Goal: Information Seeking & Learning: Learn about a topic

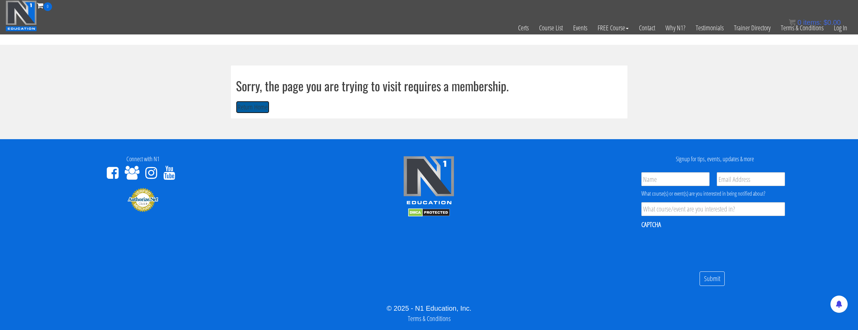
click at [265, 104] on button "Return Home" at bounding box center [252, 107] width 33 height 13
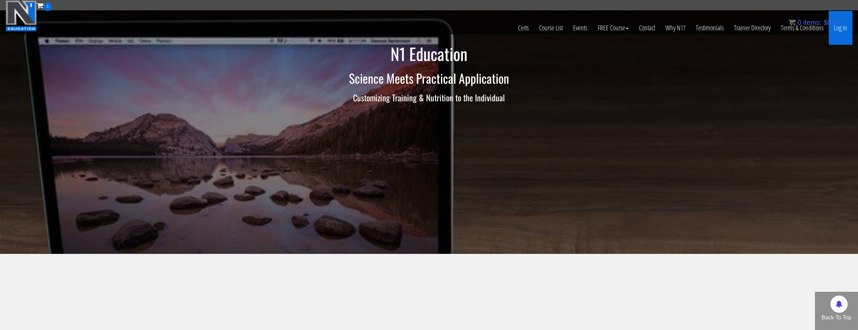
click at [841, 31] on link "Log In" at bounding box center [841, 28] width 24 height 34
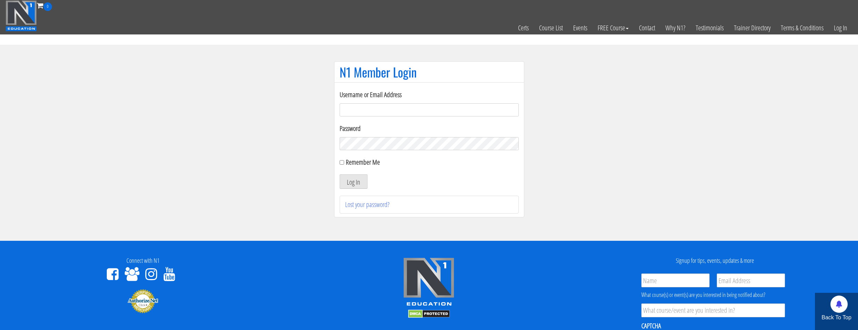
click at [376, 107] on input "Username or Email Address" at bounding box center [429, 109] width 179 height 13
type input "natejb344@hotmail.com"
click at [355, 165] on label "Remember Me" at bounding box center [363, 161] width 34 height 9
click at [344, 165] on input "Remember Me" at bounding box center [342, 162] width 4 height 4
checkbox input "true"
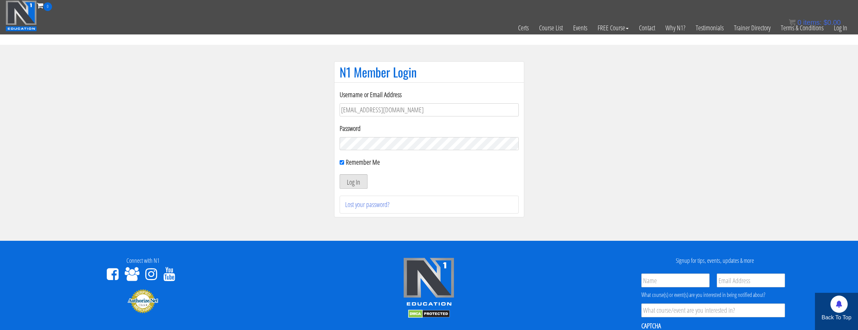
drag, startPoint x: 355, startPoint y: 178, endPoint x: 366, endPoint y: 175, distance: 11.9
click at [366, 175] on button "Log In" at bounding box center [354, 181] width 28 height 14
click at [367, 175] on button "Log In" at bounding box center [354, 181] width 28 height 14
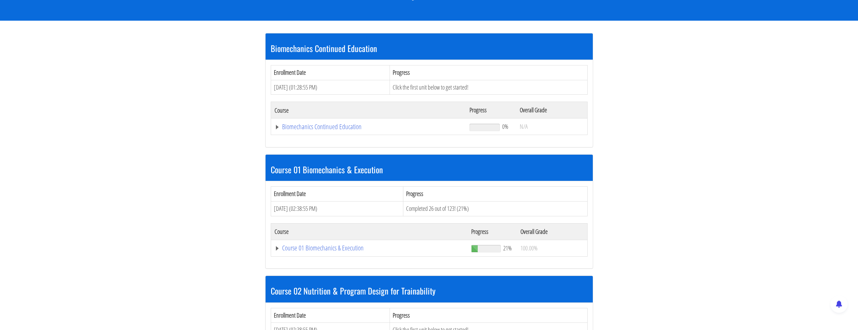
scroll to position [138, 0]
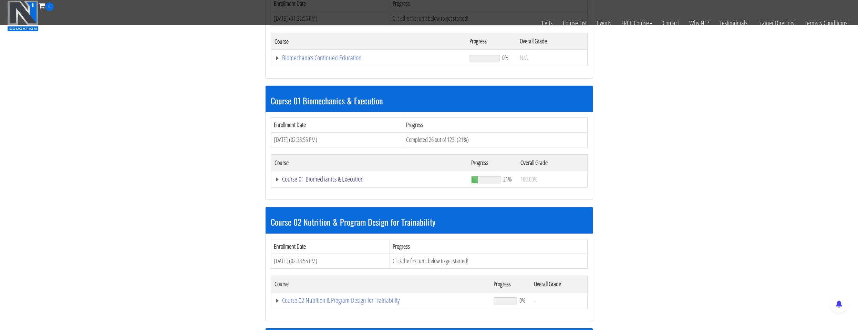
click at [372, 179] on link "Course 01 Biomechanics & Execution" at bounding box center [370, 179] width 190 height 7
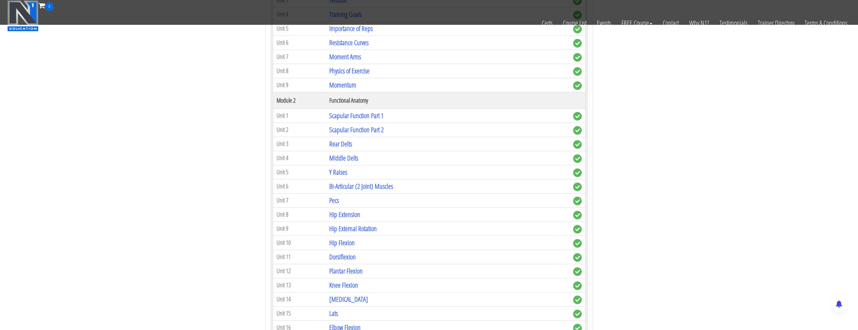
scroll to position [482, 0]
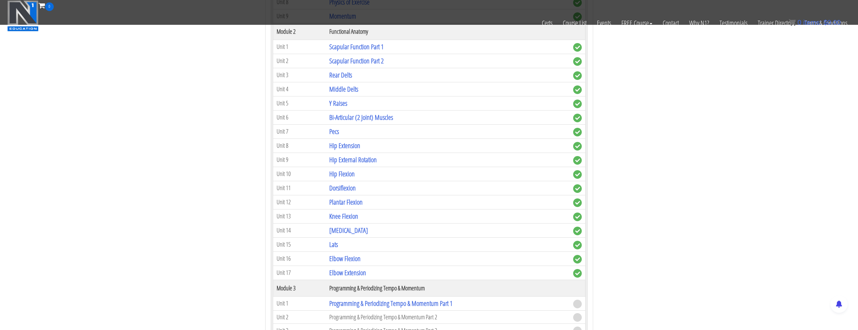
click at [371, 179] on td "Hip Flexion" at bounding box center [448, 174] width 244 height 14
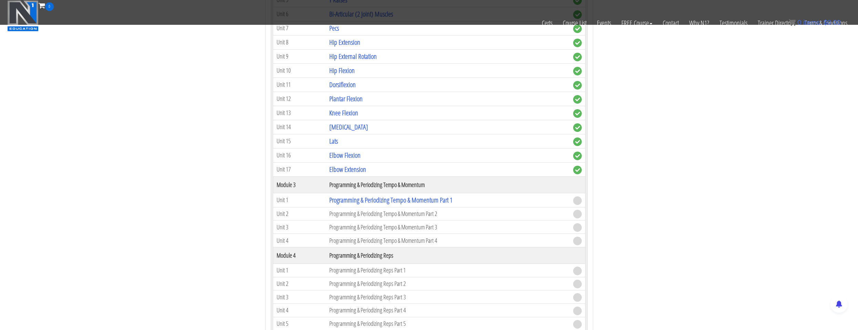
scroll to position [586, 0]
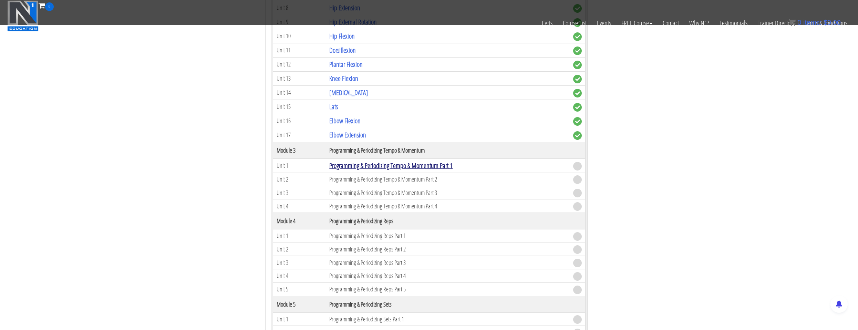
click at [391, 165] on link "Programming & Periodizing Tempo & Momentum Part 1" at bounding box center [390, 165] width 123 height 9
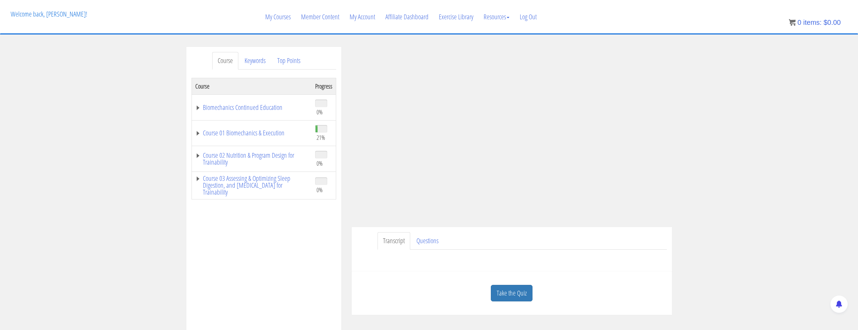
scroll to position [103, 0]
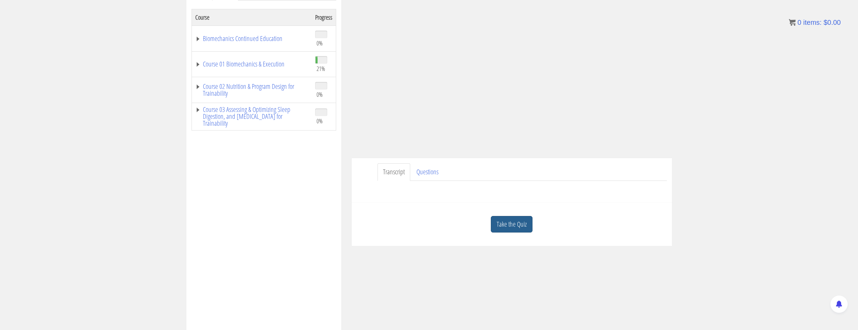
click at [514, 231] on link "Take the Quiz" at bounding box center [512, 224] width 42 height 17
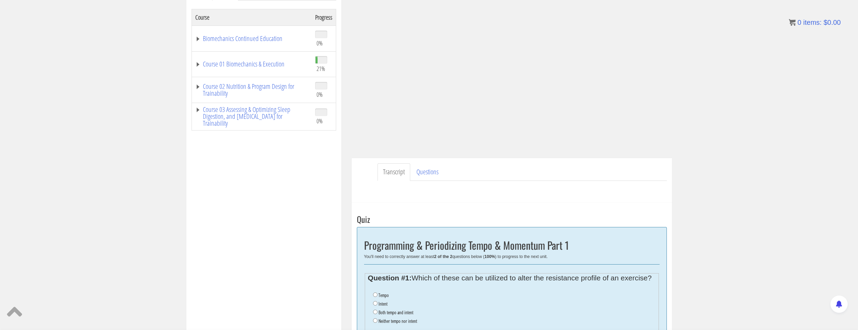
scroll to position [138, 0]
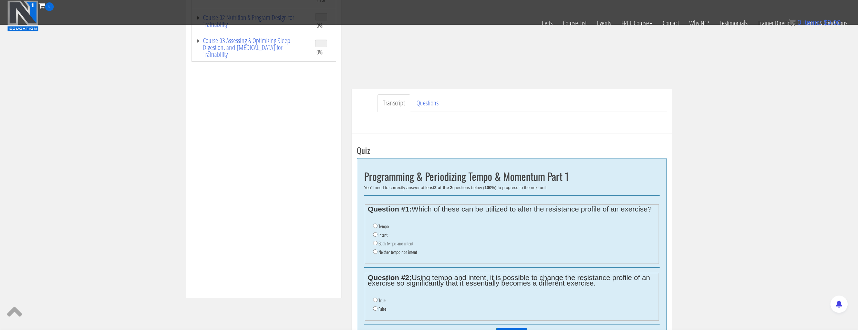
click at [403, 244] on label "Both tempo and intent" at bounding box center [396, 244] width 35 height 6
click at [378, 244] on input "Both tempo and intent" at bounding box center [375, 243] width 4 height 4
radio input "true"
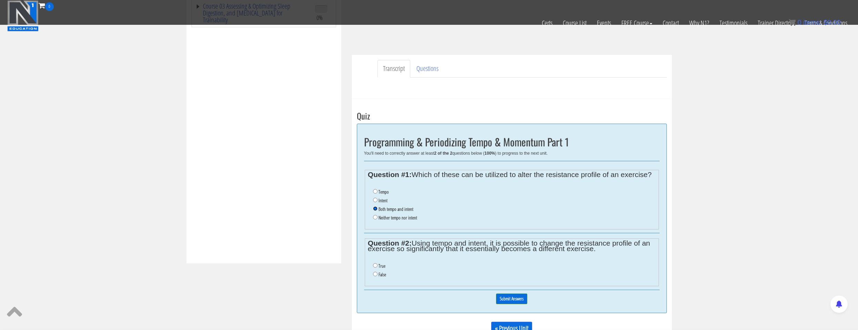
scroll to position [207, 0]
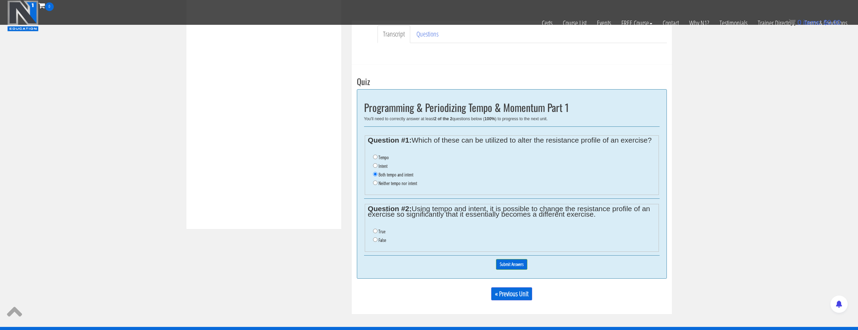
click at [605, 268] on div "0% Submit Answers" at bounding box center [512, 265] width 296 height 18
click at [377, 234] on li "True" at bounding box center [514, 231] width 283 height 9
click at [376, 232] on input "True" at bounding box center [375, 231] width 4 height 4
radio input "true"
click at [522, 266] on input "Submit Answers" at bounding box center [511, 264] width 31 height 11
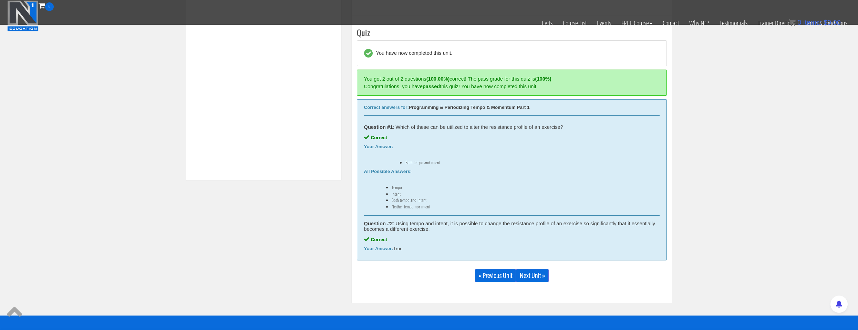
scroll to position [262, 0]
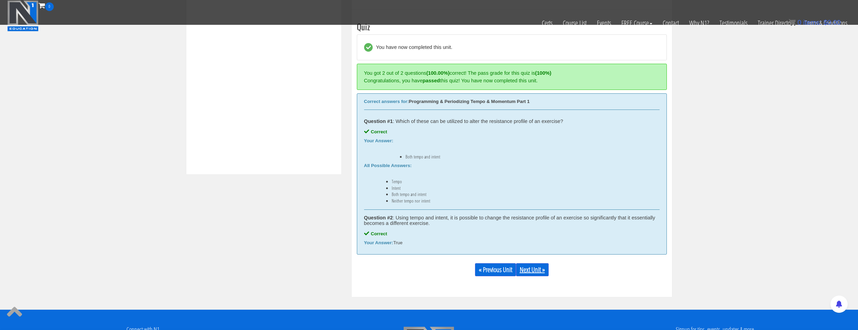
click at [535, 272] on link "Next Unit »" at bounding box center [532, 269] width 33 height 13
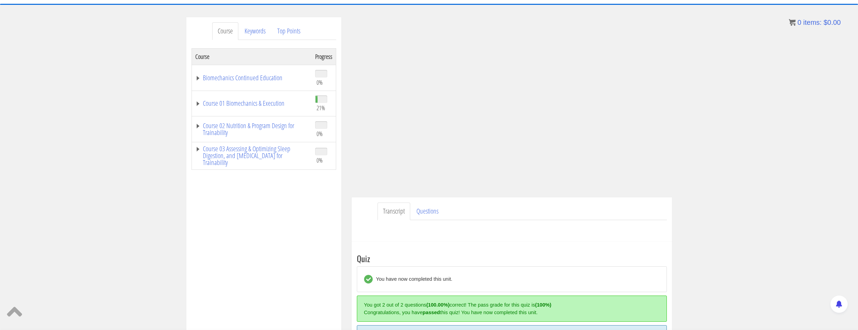
scroll to position [64, 0]
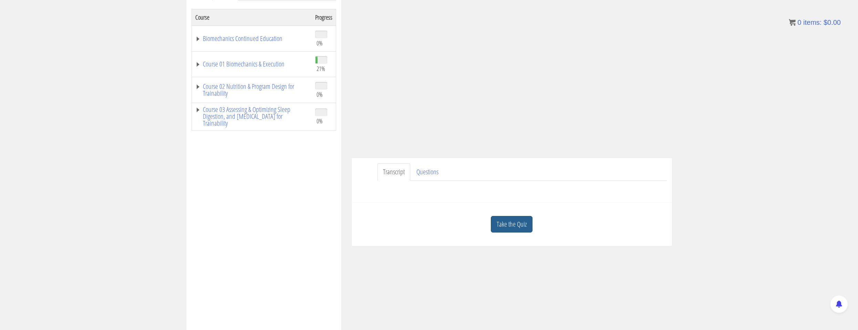
click at [515, 229] on link "Take the Quiz" at bounding box center [512, 224] width 42 height 17
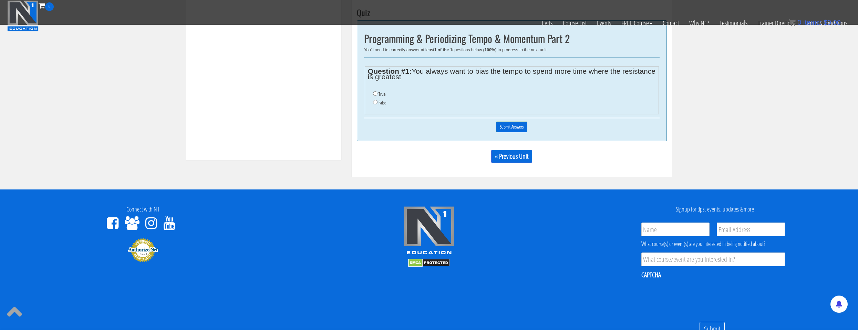
scroll to position [207, 0]
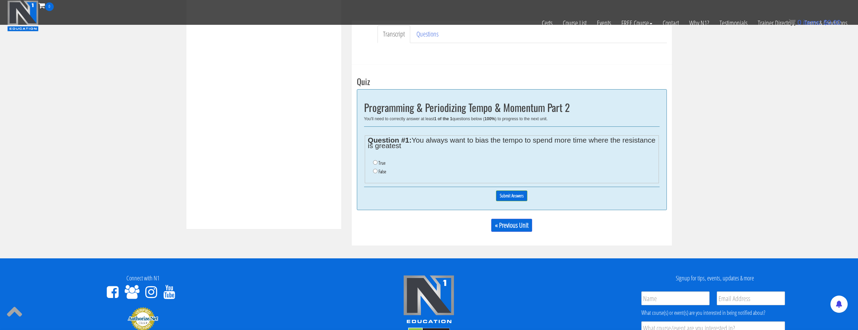
click at [380, 170] on label "False" at bounding box center [383, 172] width 8 height 6
click at [378, 170] on input "False" at bounding box center [375, 171] width 4 height 4
radio input "true"
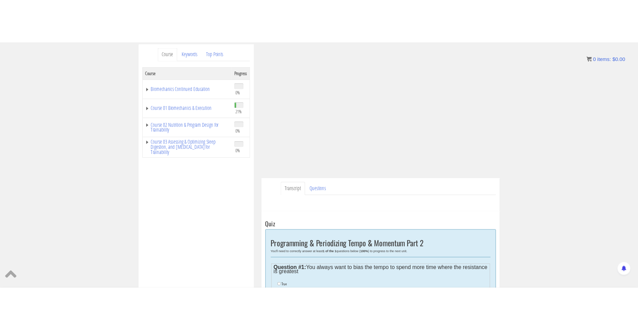
scroll to position [88, 0]
